Goal: Task Accomplishment & Management: Manage account settings

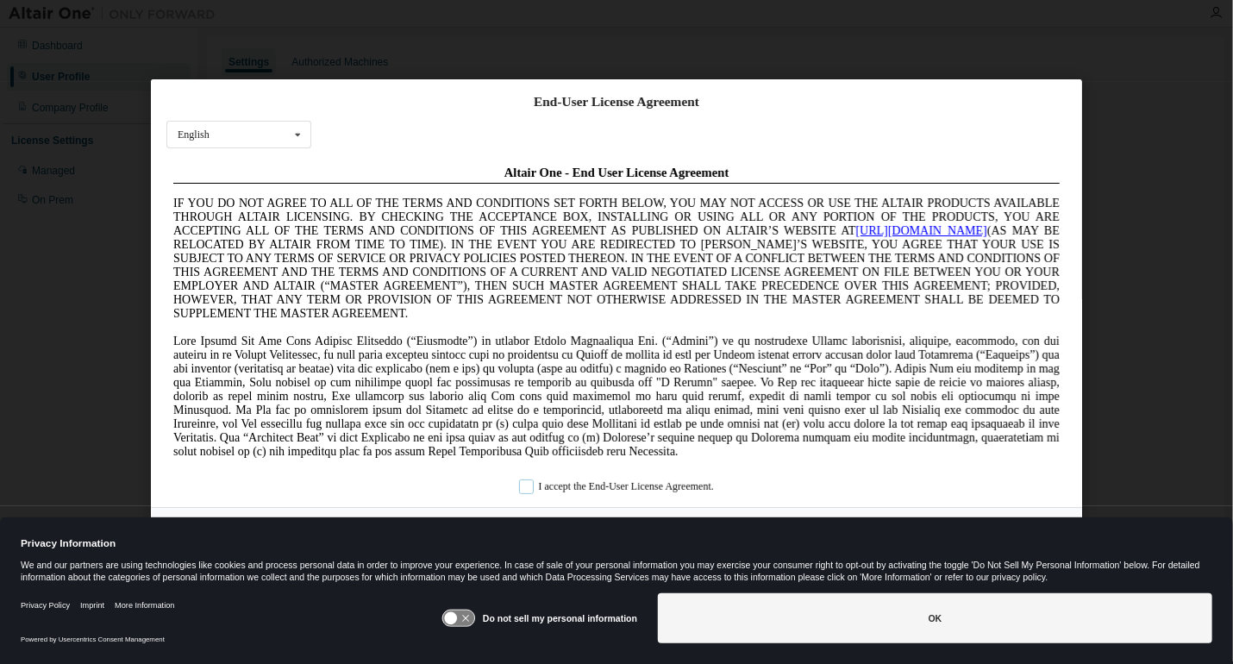
click at [519, 490] on label "I accept the End-User License Agreement." at bounding box center [616, 486] width 195 height 15
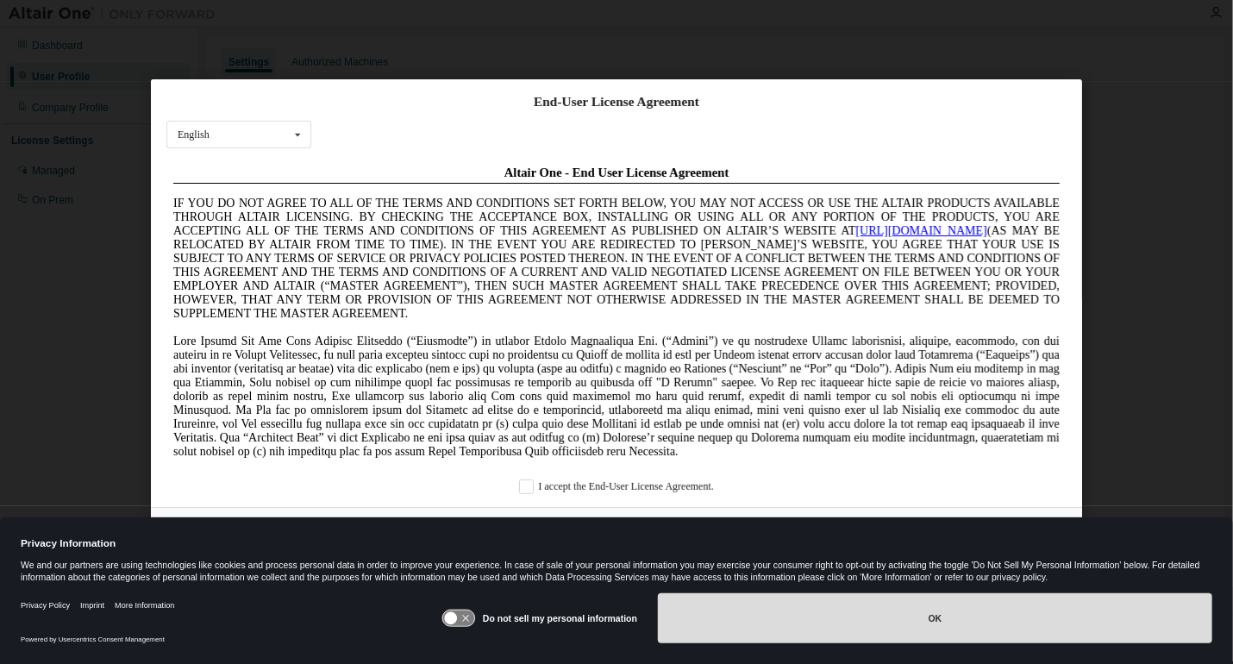
click at [826, 627] on button "OK" at bounding box center [935, 618] width 554 height 50
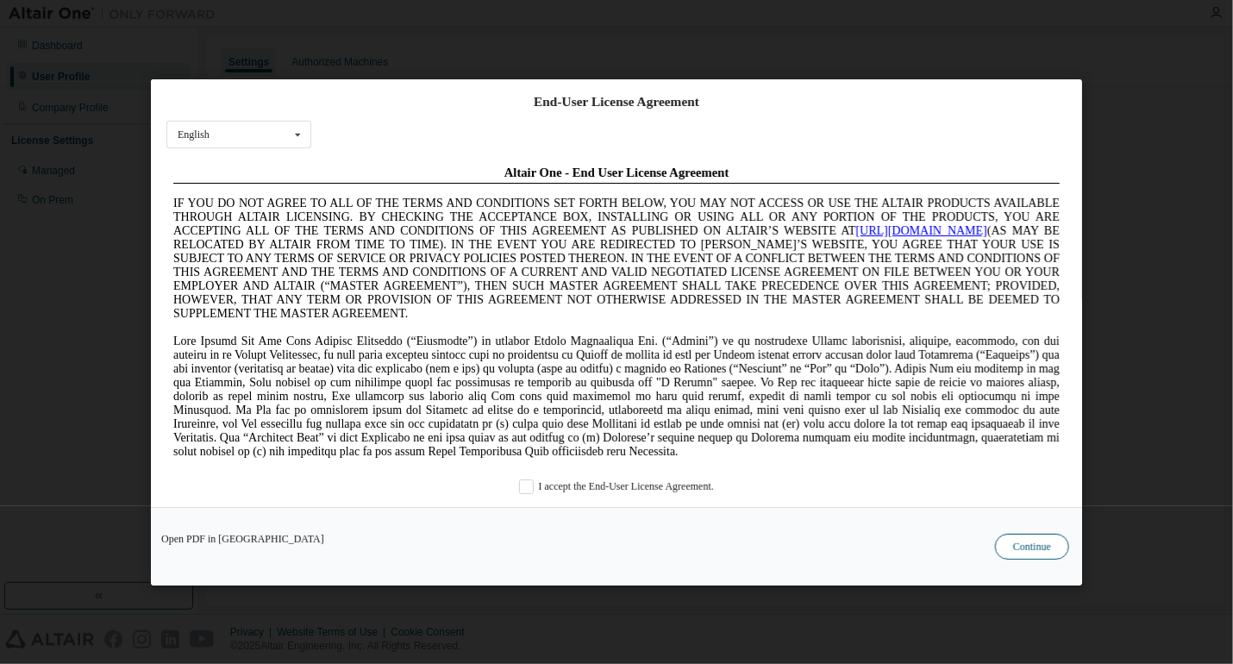
click at [1018, 558] on button "Continue" at bounding box center [1032, 547] width 74 height 26
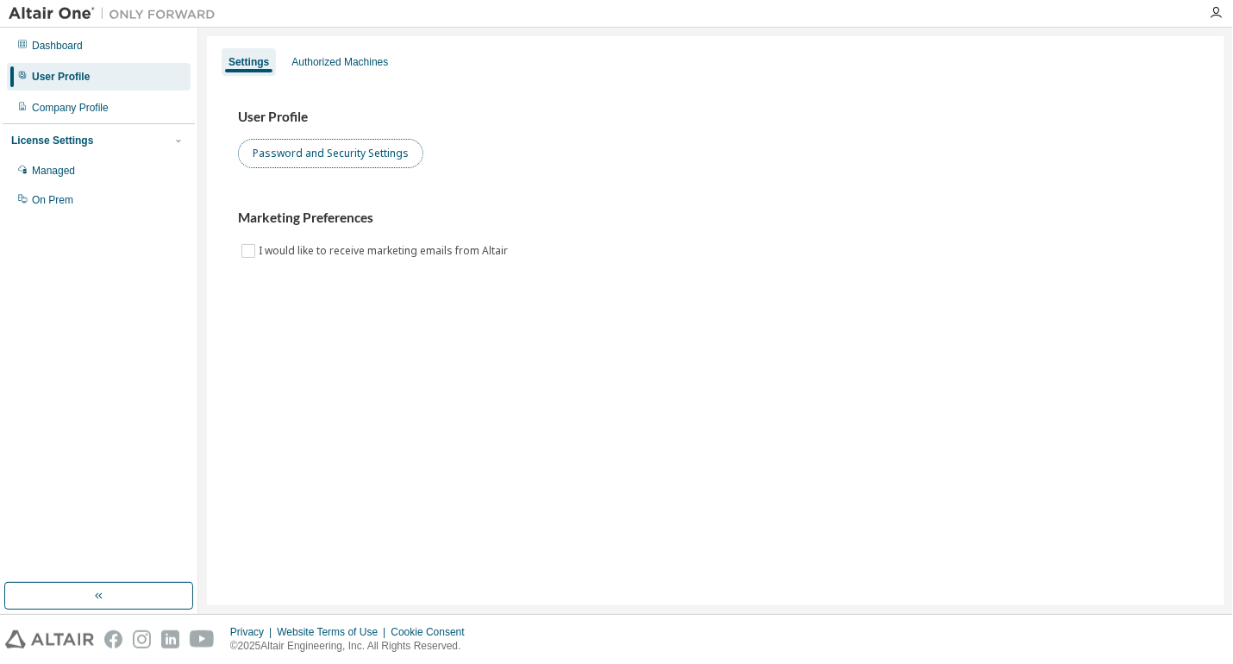
click at [382, 158] on button "Password and Security Settings" at bounding box center [330, 153] width 185 height 29
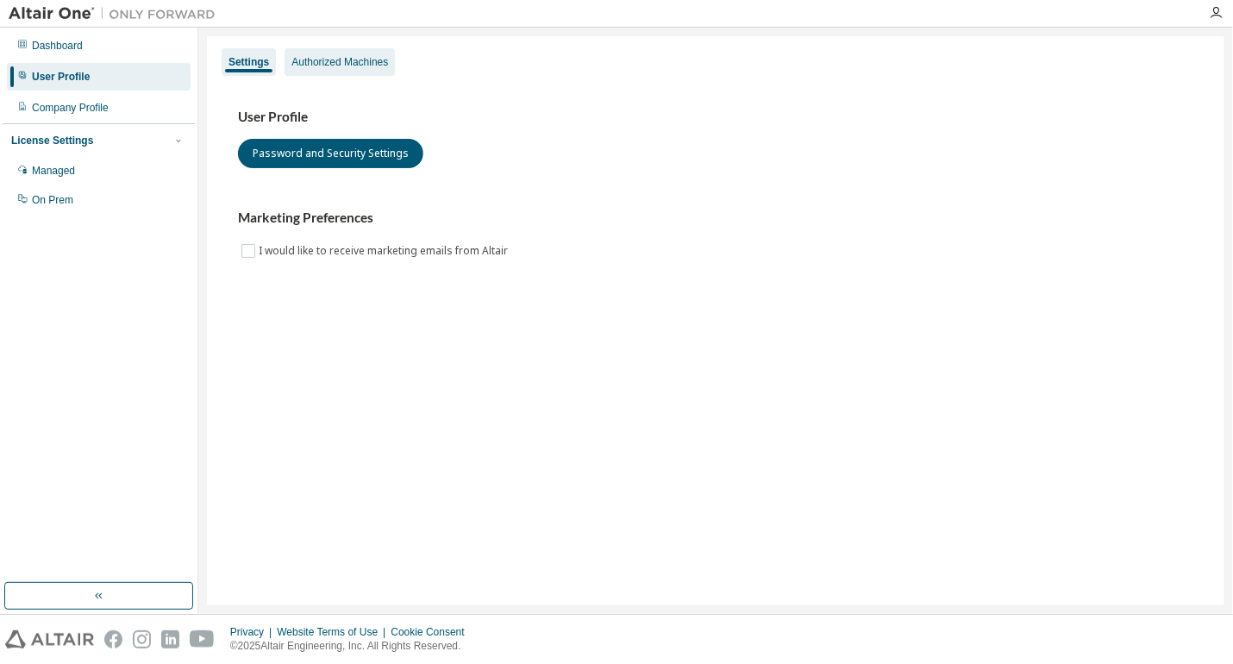
click at [343, 59] on div "Authorized Machines" at bounding box center [339, 62] width 97 height 14
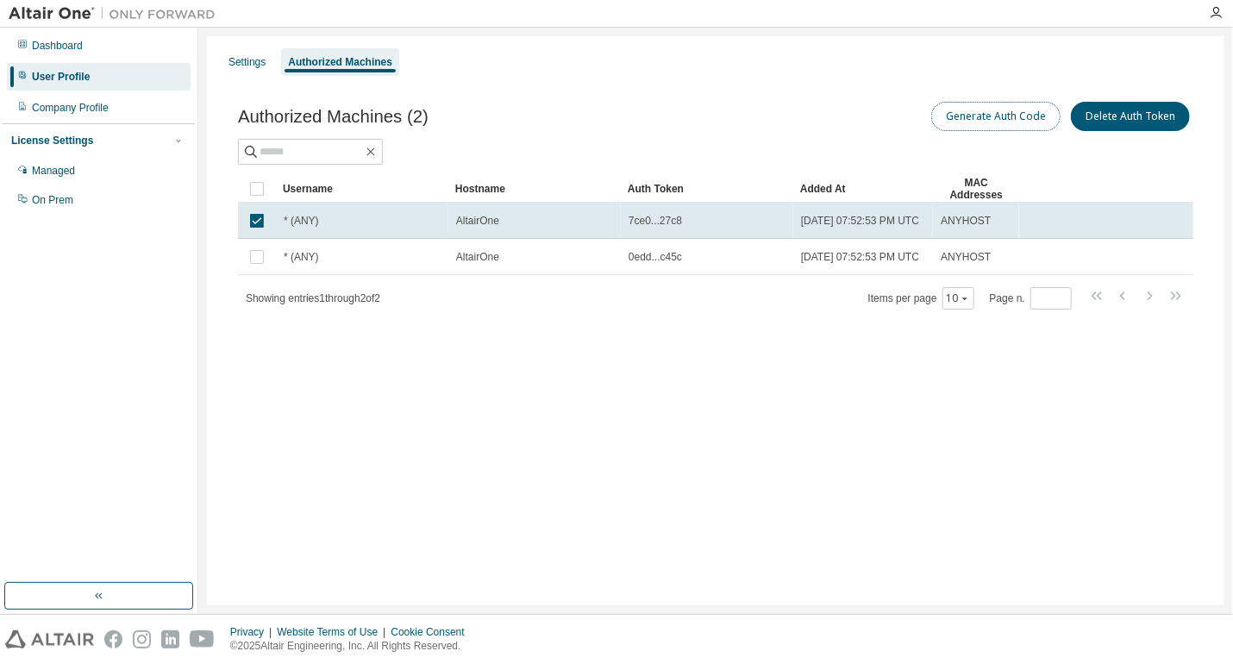
click at [1001, 115] on button "Generate Auth Code" at bounding box center [995, 116] width 129 height 29
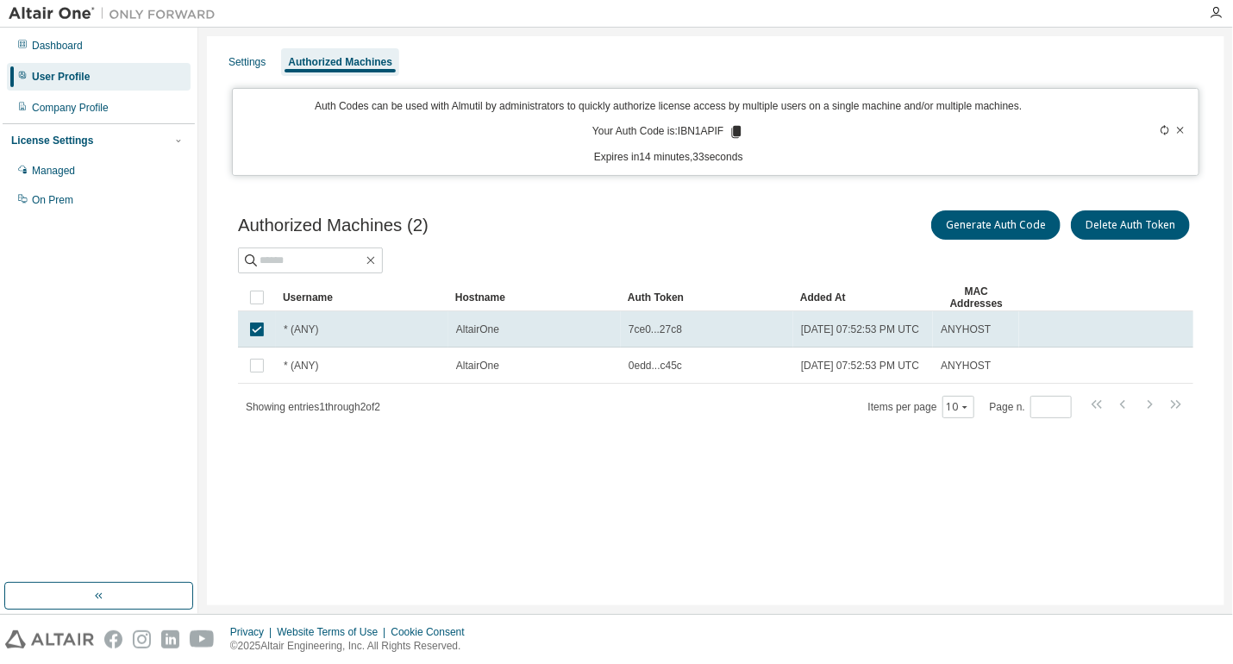
drag, startPoint x: 450, startPoint y: 444, endPoint x: 391, endPoint y: 471, distance: 64.4
click at [391, 464] on div "Authorized Machines (2) Generate Auth Code Delete Auth Token Clear Load Save Sa…" at bounding box center [715, 325] width 997 height 278
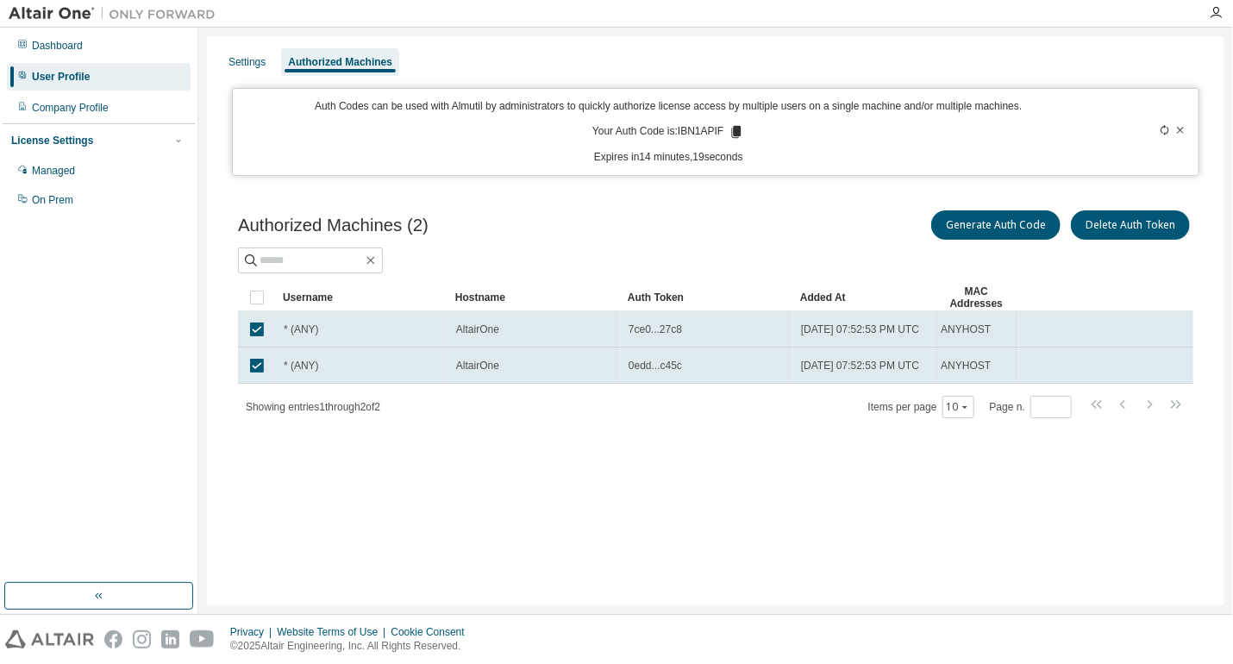
click at [440, 447] on div "Authorized Machines (2) Generate Auth Code Delete Auth Token Clear Load Save Sa…" at bounding box center [715, 325] width 997 height 278
click at [1005, 220] on button "Generate Auth Code" at bounding box center [995, 224] width 129 height 29
click at [735, 130] on icon at bounding box center [736, 132] width 9 height 12
